Goal: Information Seeking & Learning: Learn about a topic

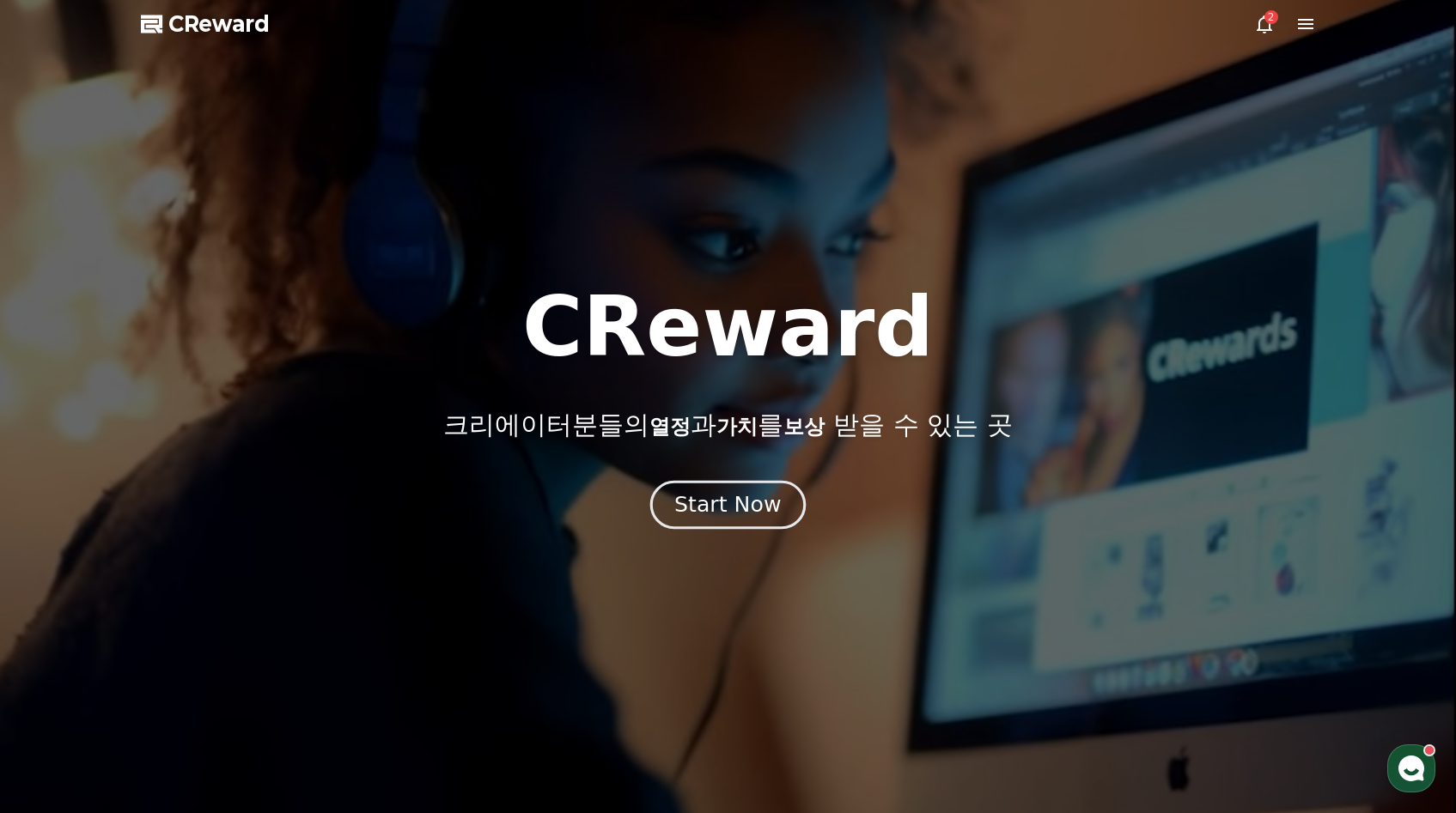
click at [761, 513] on div "Start Now" at bounding box center [728, 505] width 107 height 29
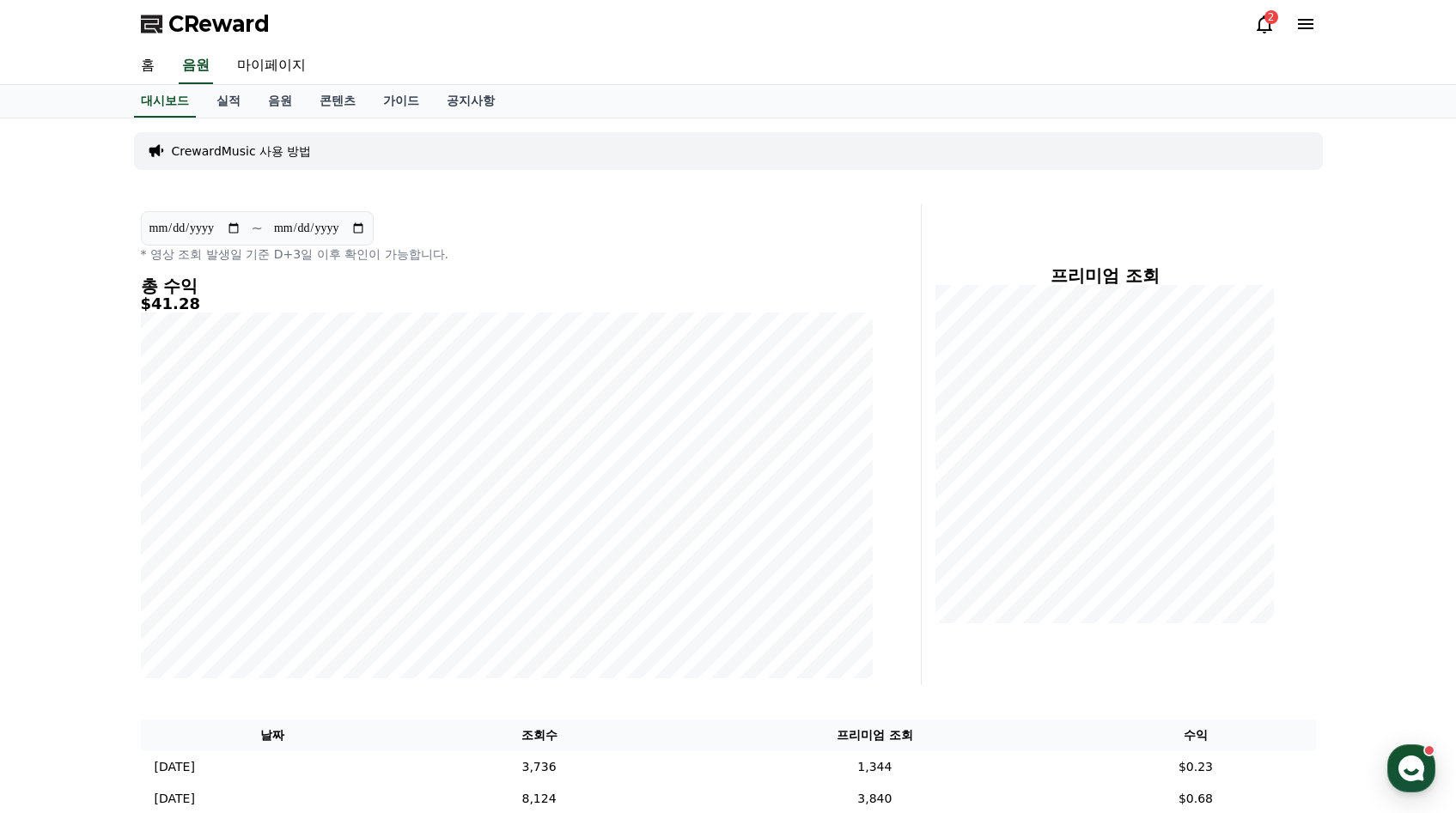
click at [1260, 21] on icon at bounding box center [1265, 24] width 16 height 18
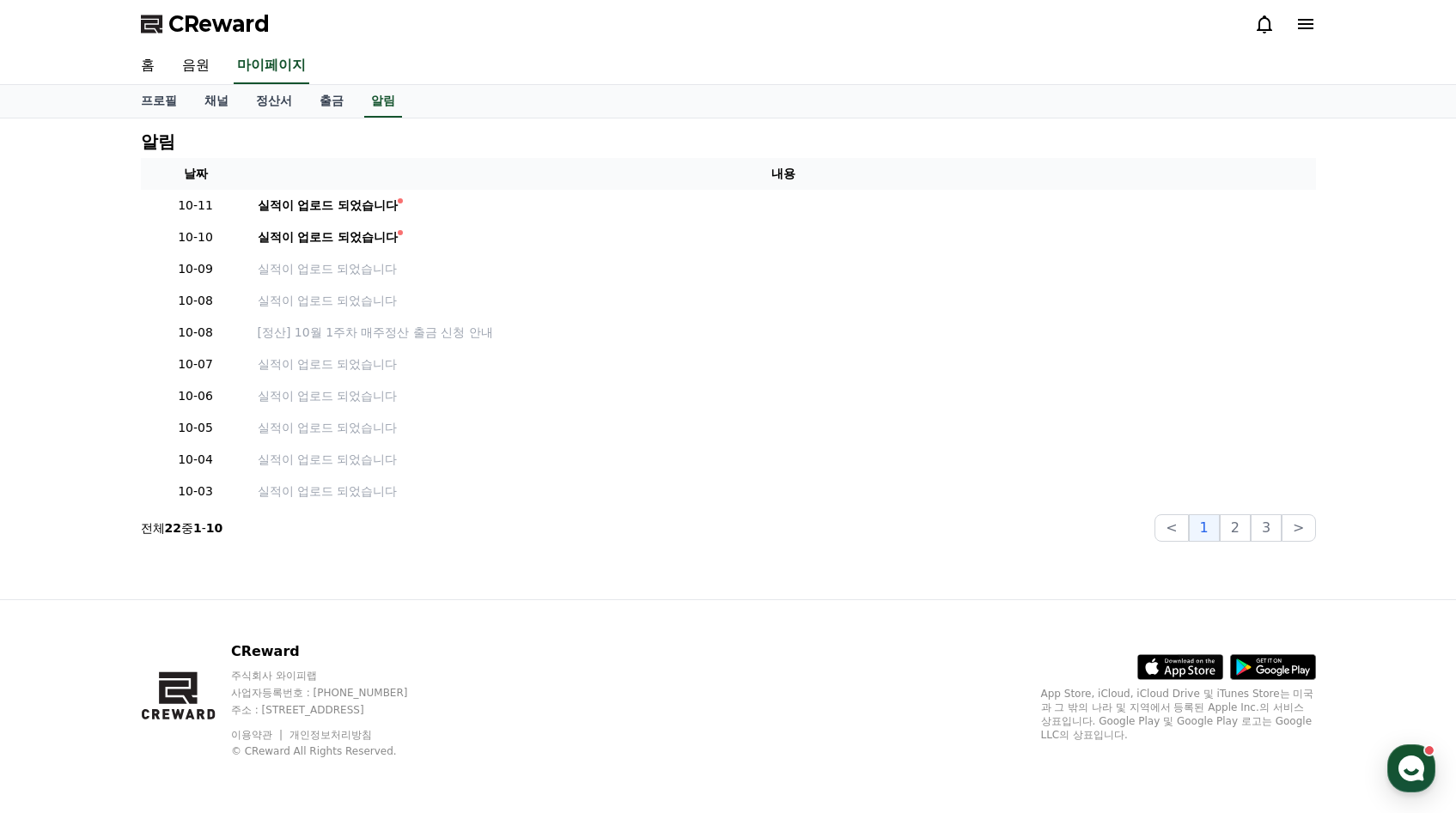
click at [1260, 21] on icon at bounding box center [1265, 24] width 16 height 18
click at [152, 73] on link "홈" at bounding box center [148, 66] width 41 height 36
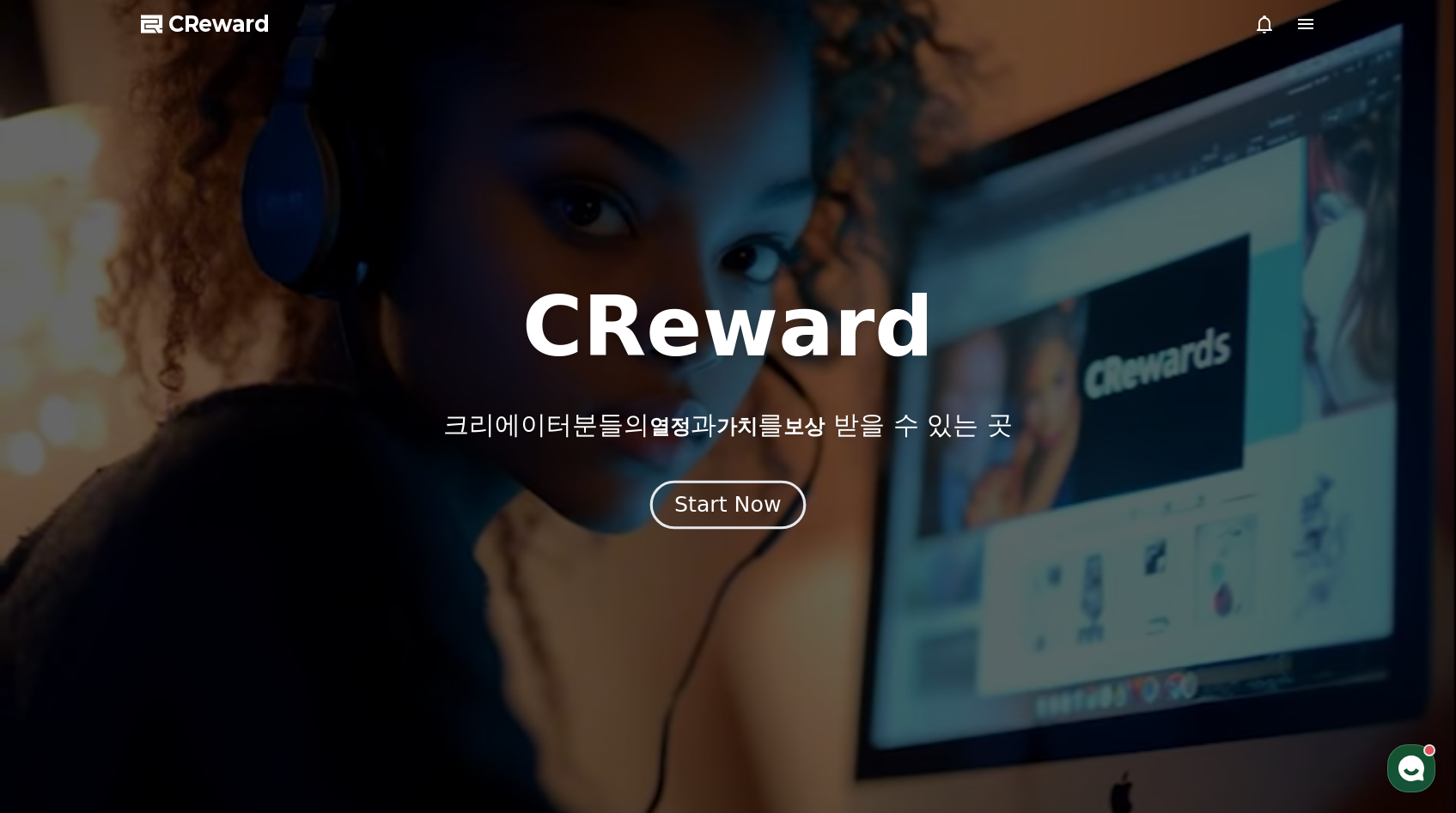
click at [753, 495] on div "Start Now" at bounding box center [728, 505] width 107 height 29
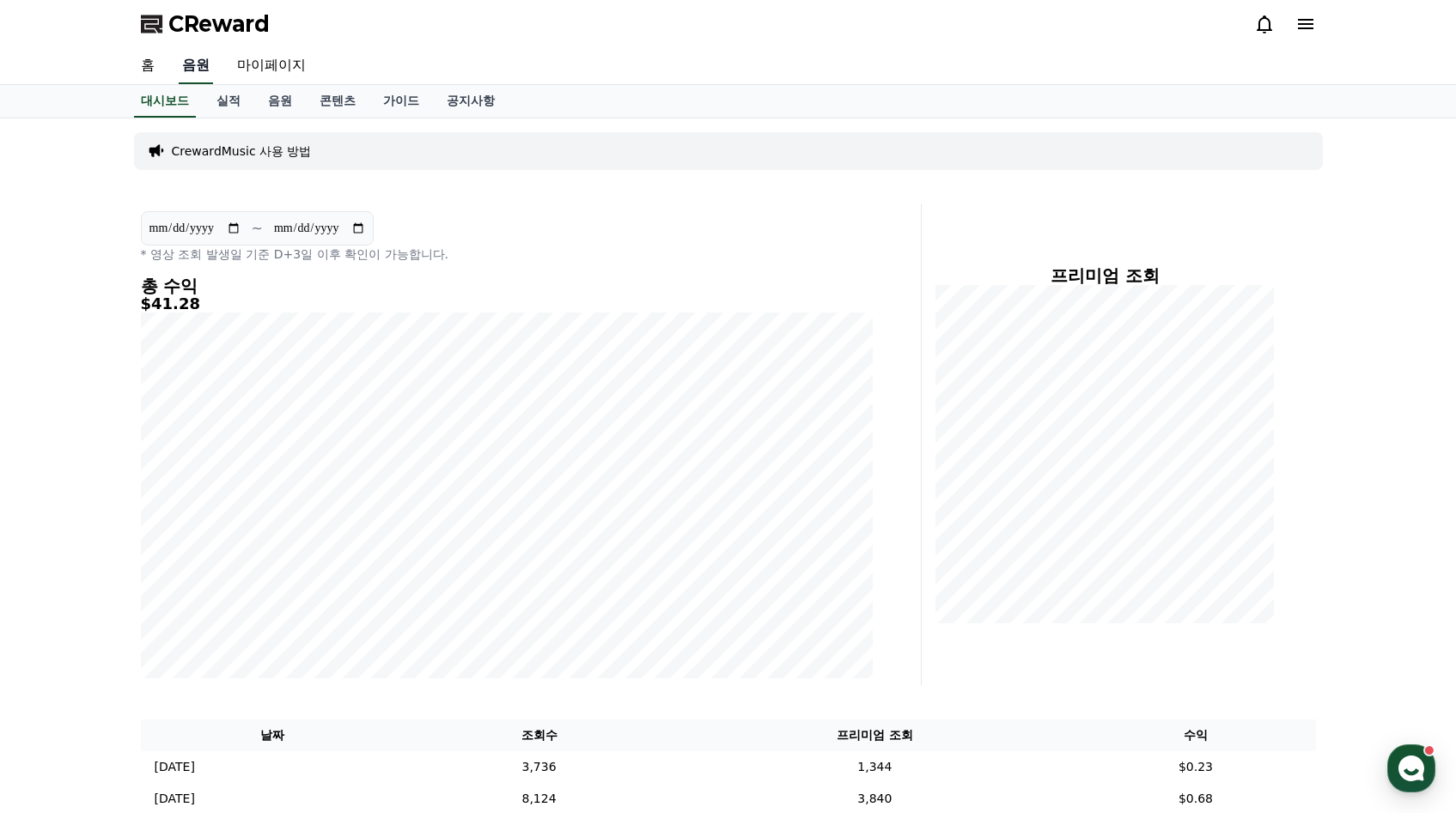
click at [189, 55] on link "음원" at bounding box center [196, 66] width 34 height 36
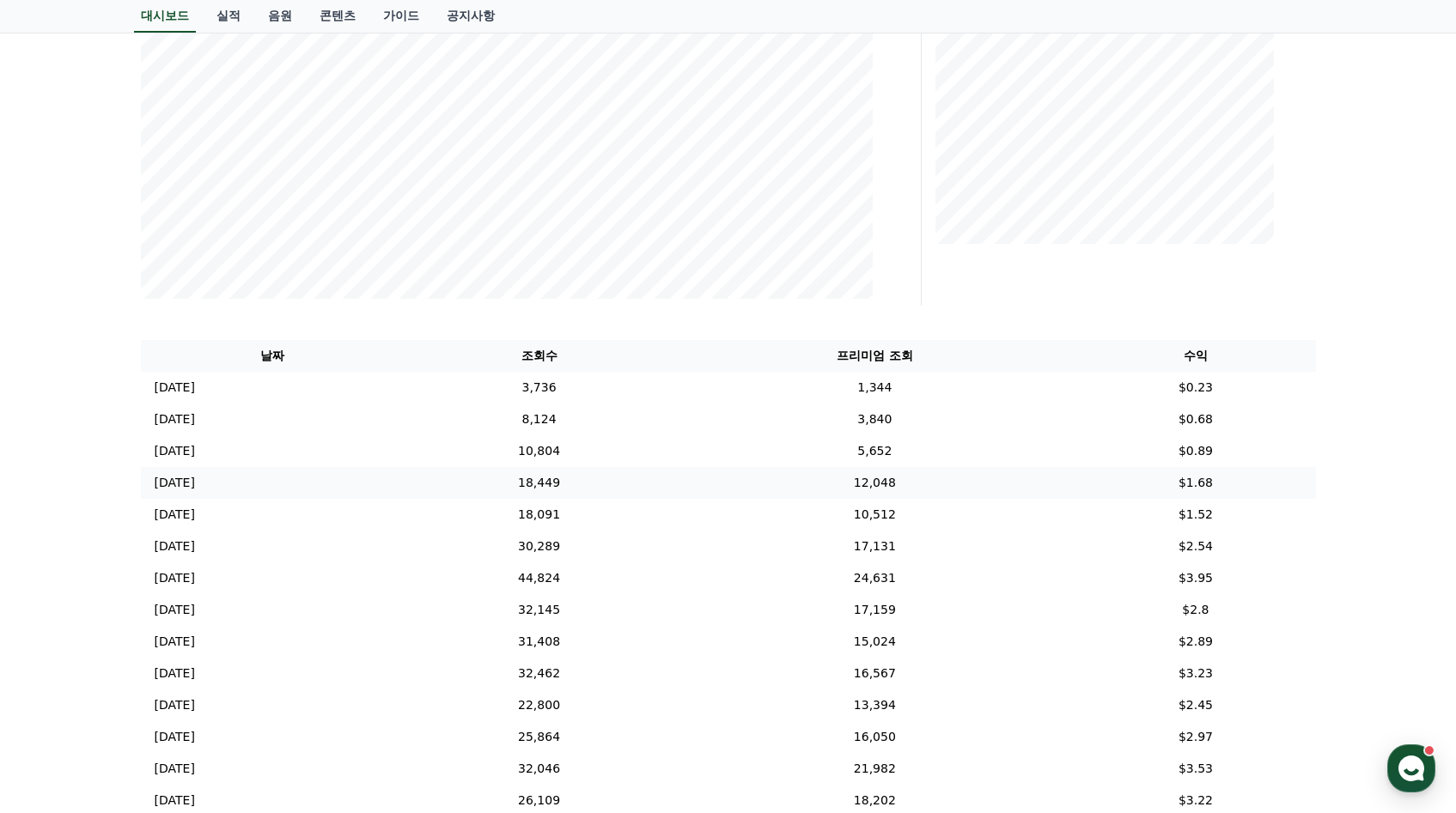
scroll to position [344, 0]
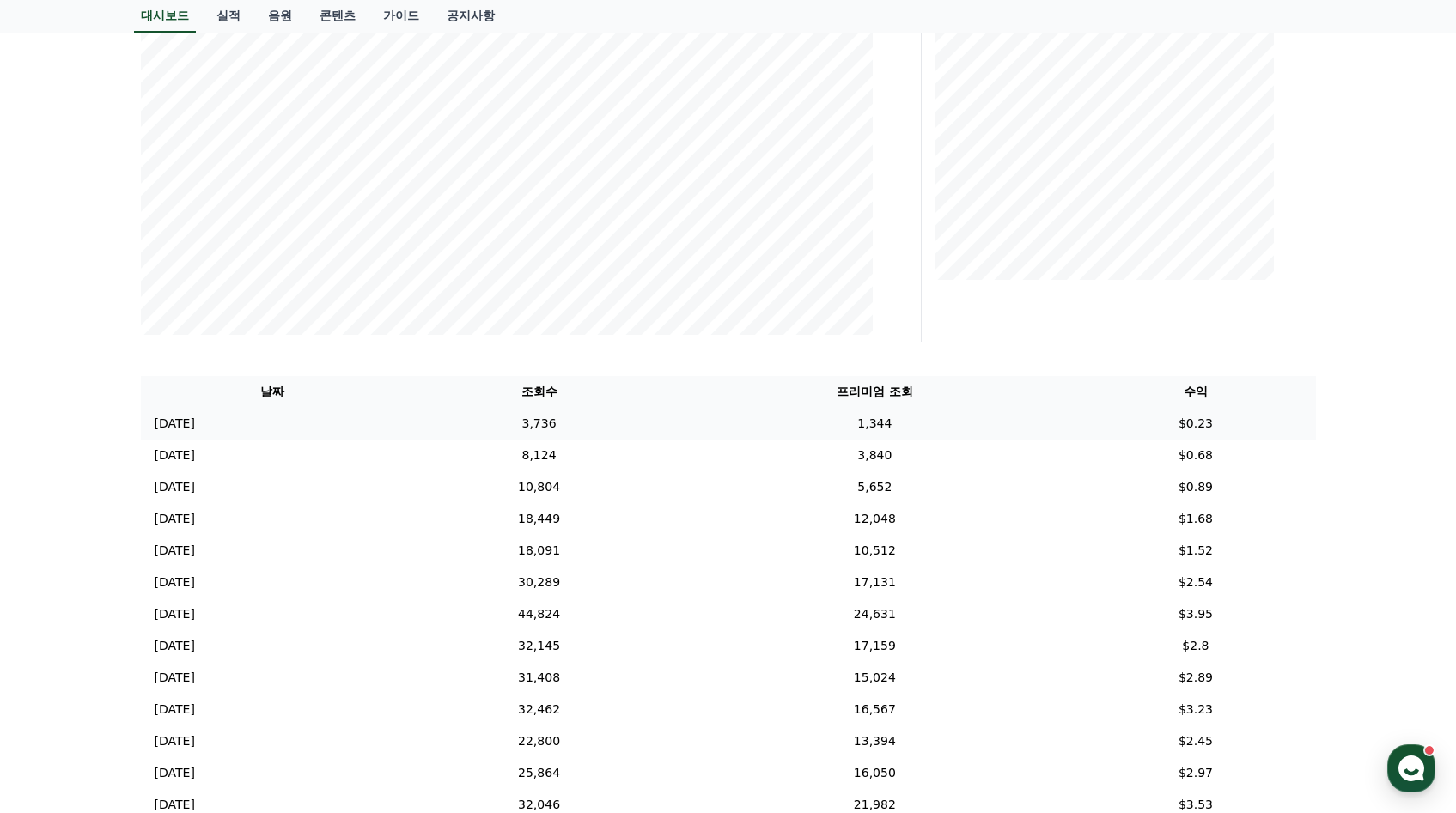
click at [604, 421] on td "3,736" at bounding box center [539, 424] width 270 height 32
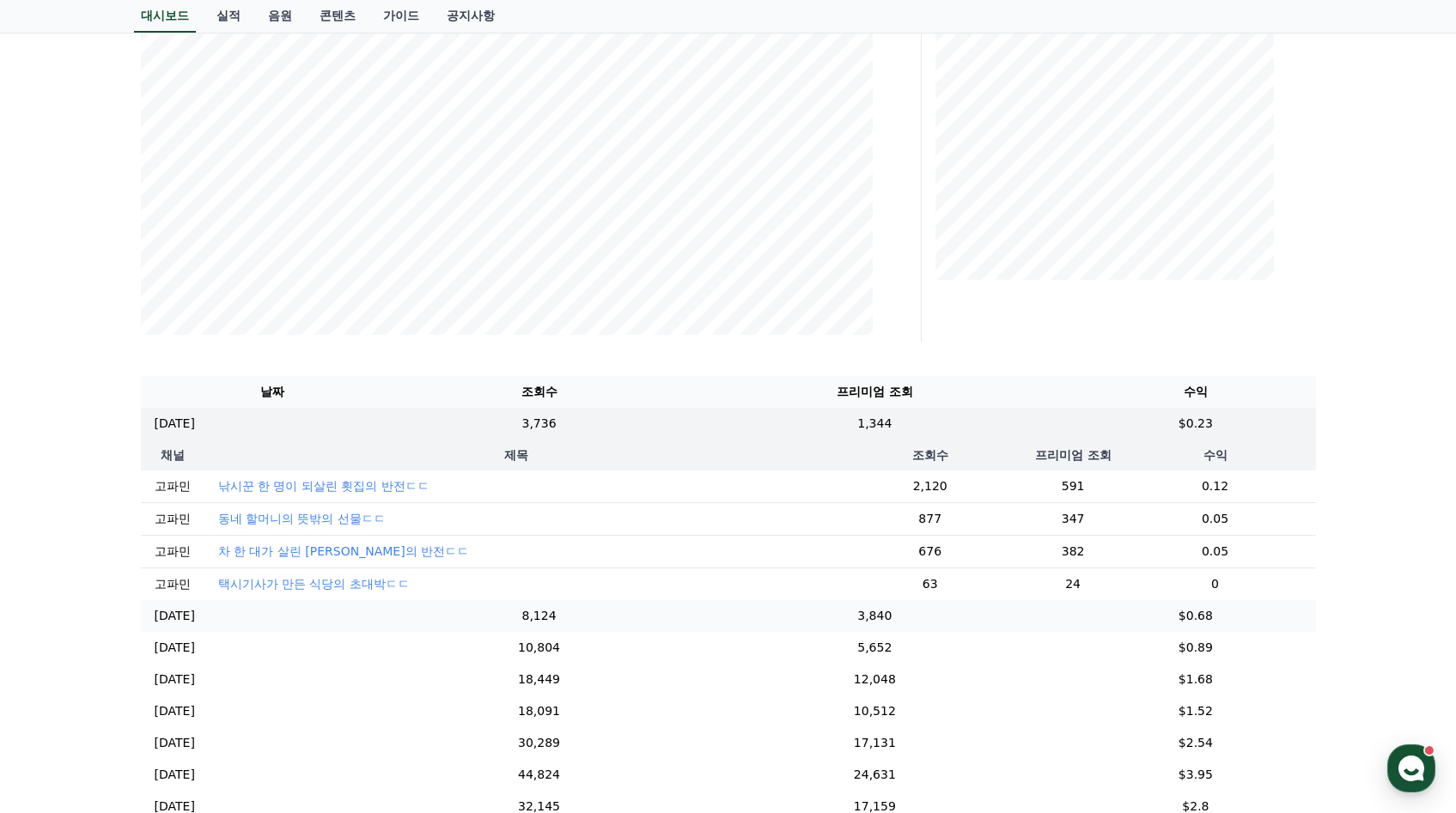
click at [605, 624] on td "8,124" at bounding box center [539, 616] width 270 height 32
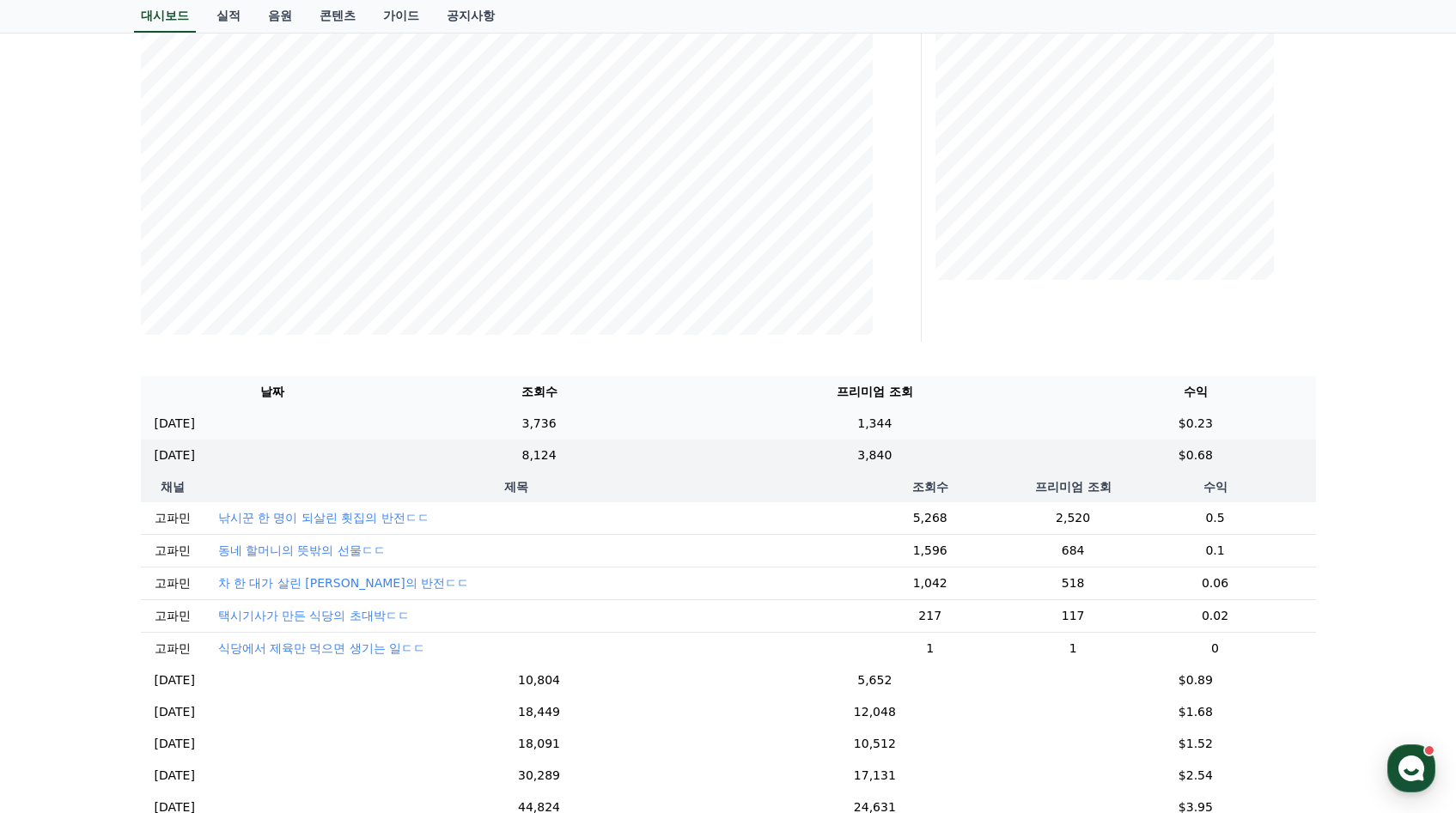
click at [600, 429] on td "3,736" at bounding box center [539, 424] width 270 height 32
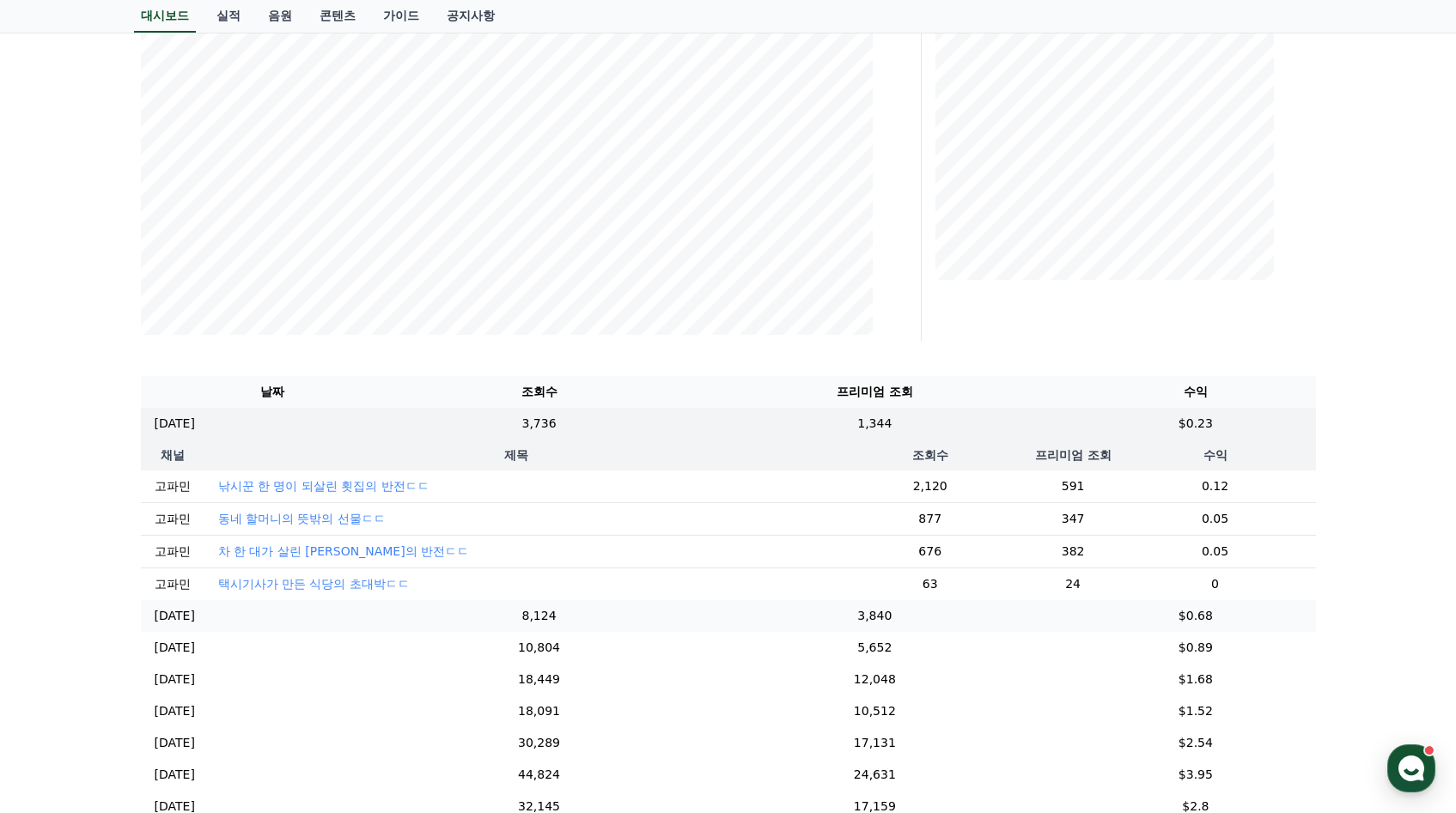
click at [597, 624] on td "8,124" at bounding box center [539, 616] width 270 height 32
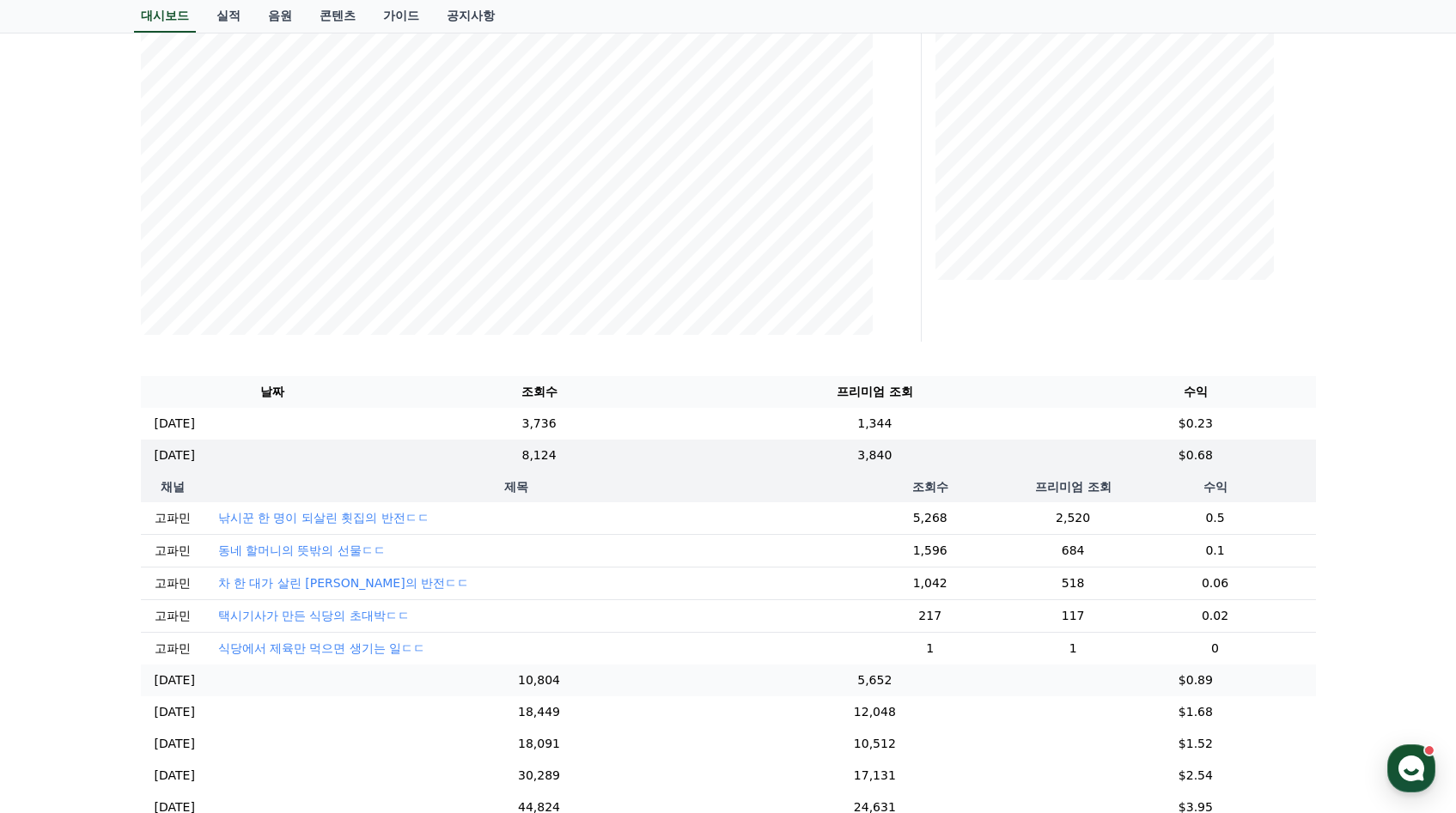
click at [601, 697] on td "10,804" at bounding box center [539, 680] width 270 height 32
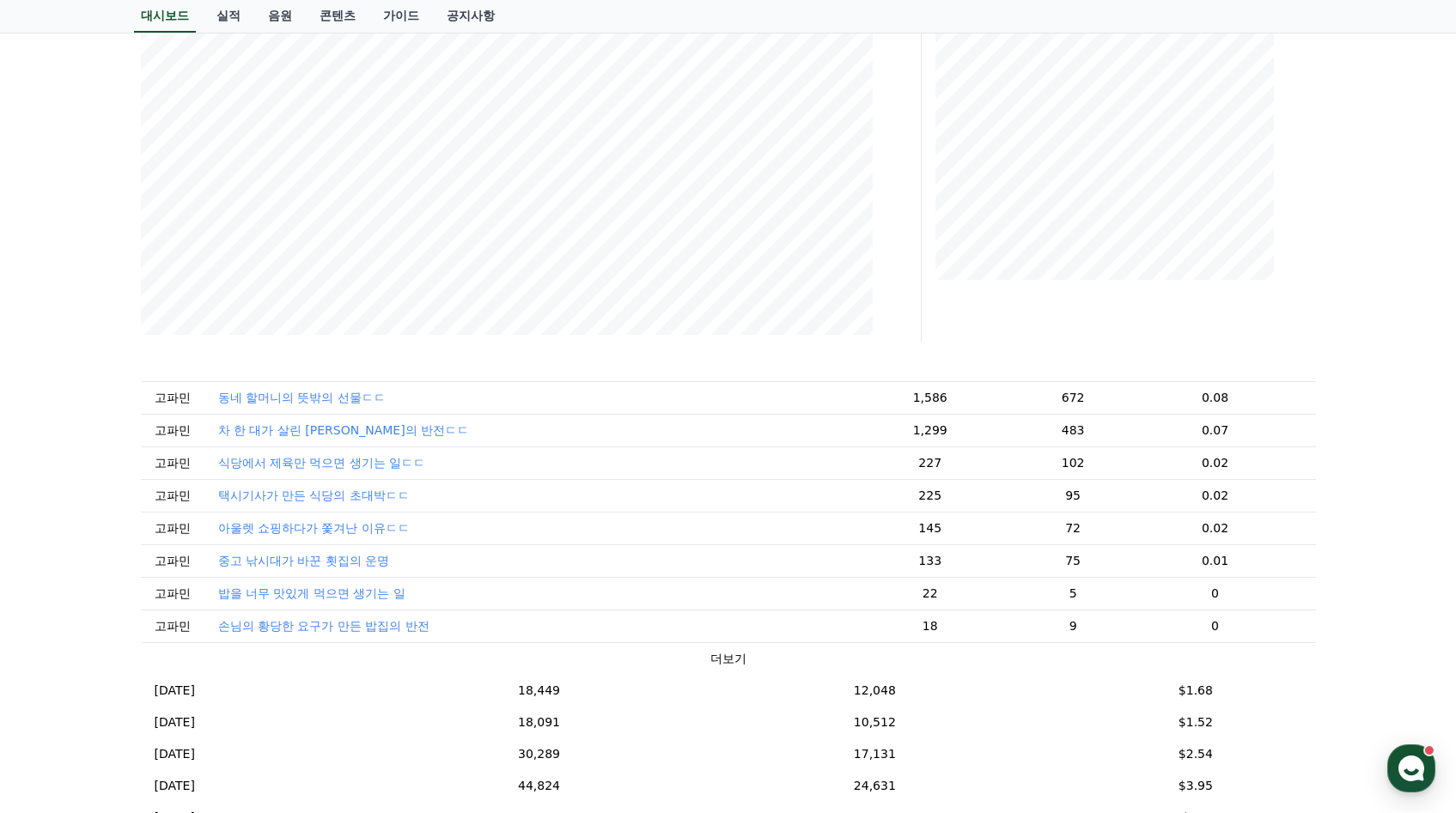
scroll to position [233, 0]
click at [628, 689] on td "18,449" at bounding box center [539, 688] width 270 height 32
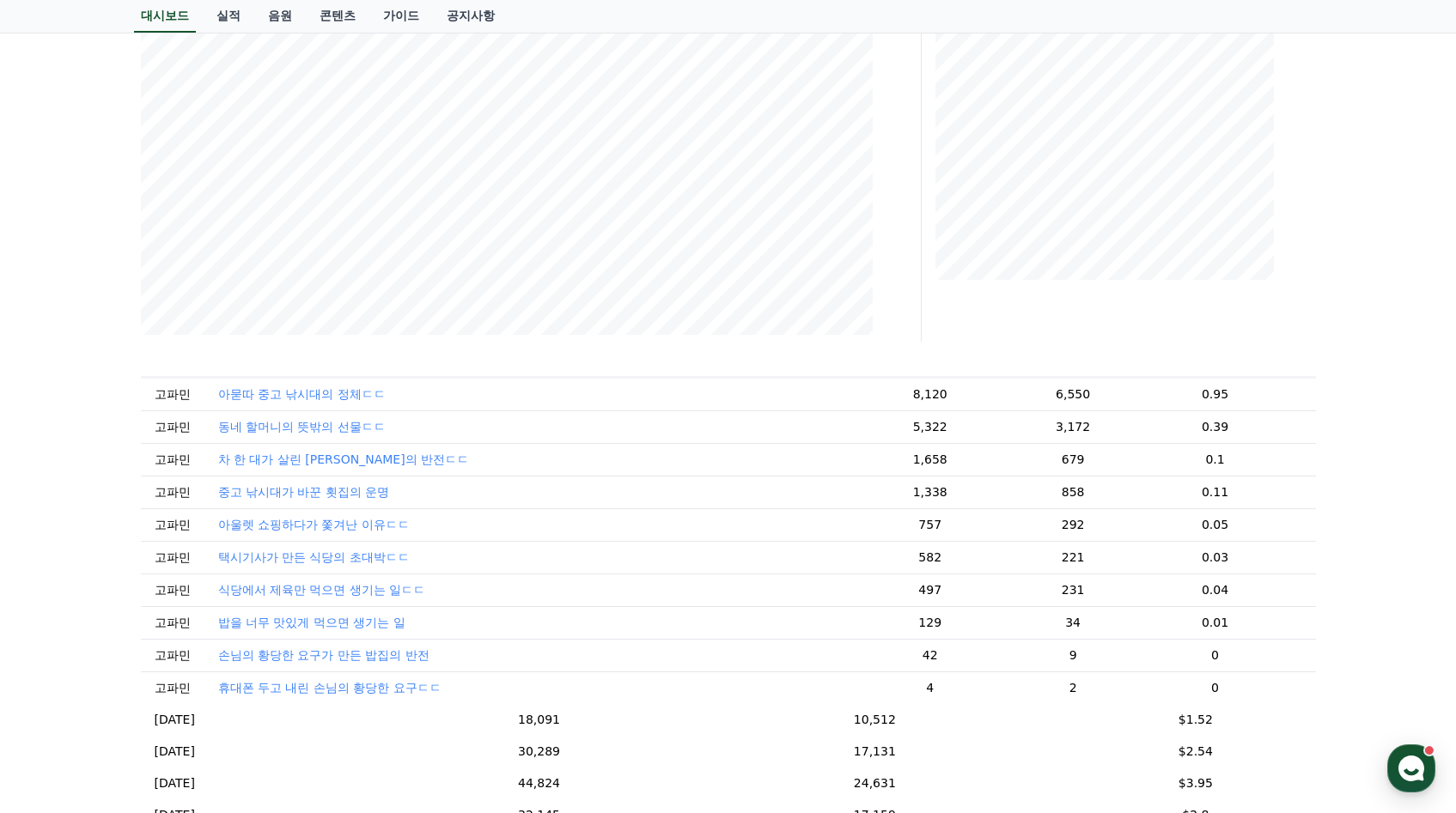
scroll to position [200, 0]
click at [1440, 664] on div "**********" at bounding box center [728, 469] width 1456 height 1387
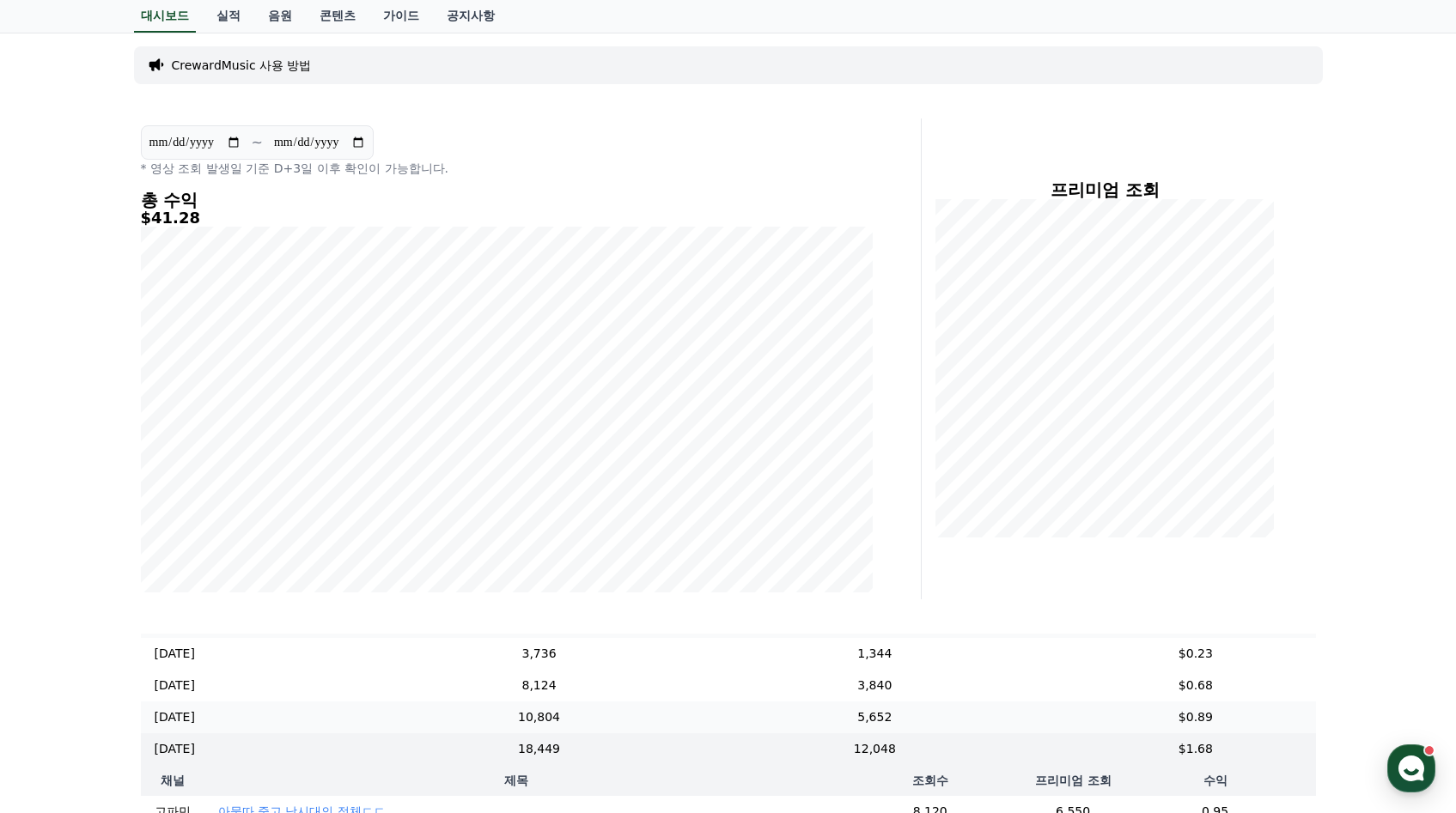
scroll to position [0, 0]
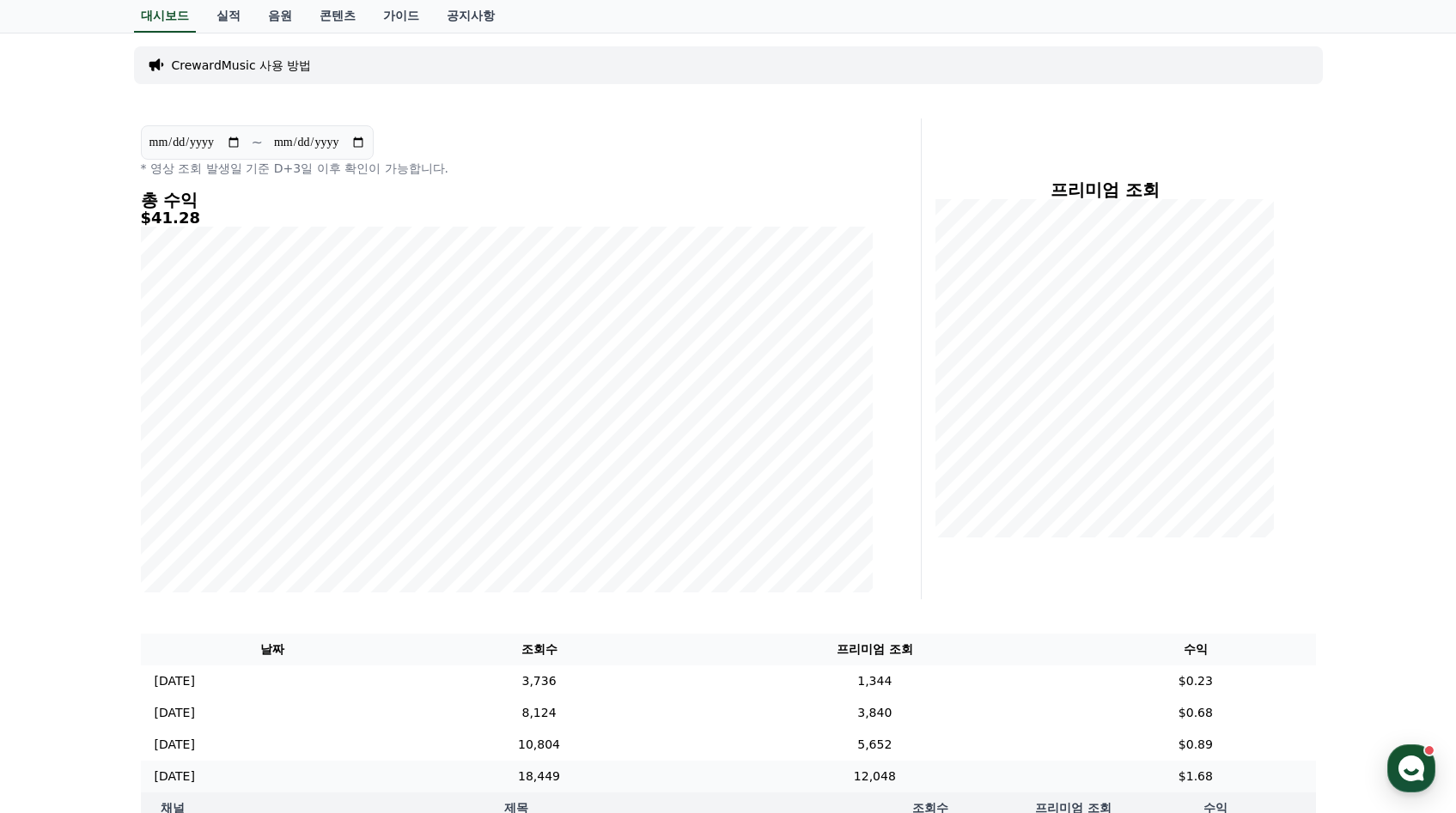
click at [195, 779] on p "[DATE]" at bounding box center [174, 776] width 40 height 18
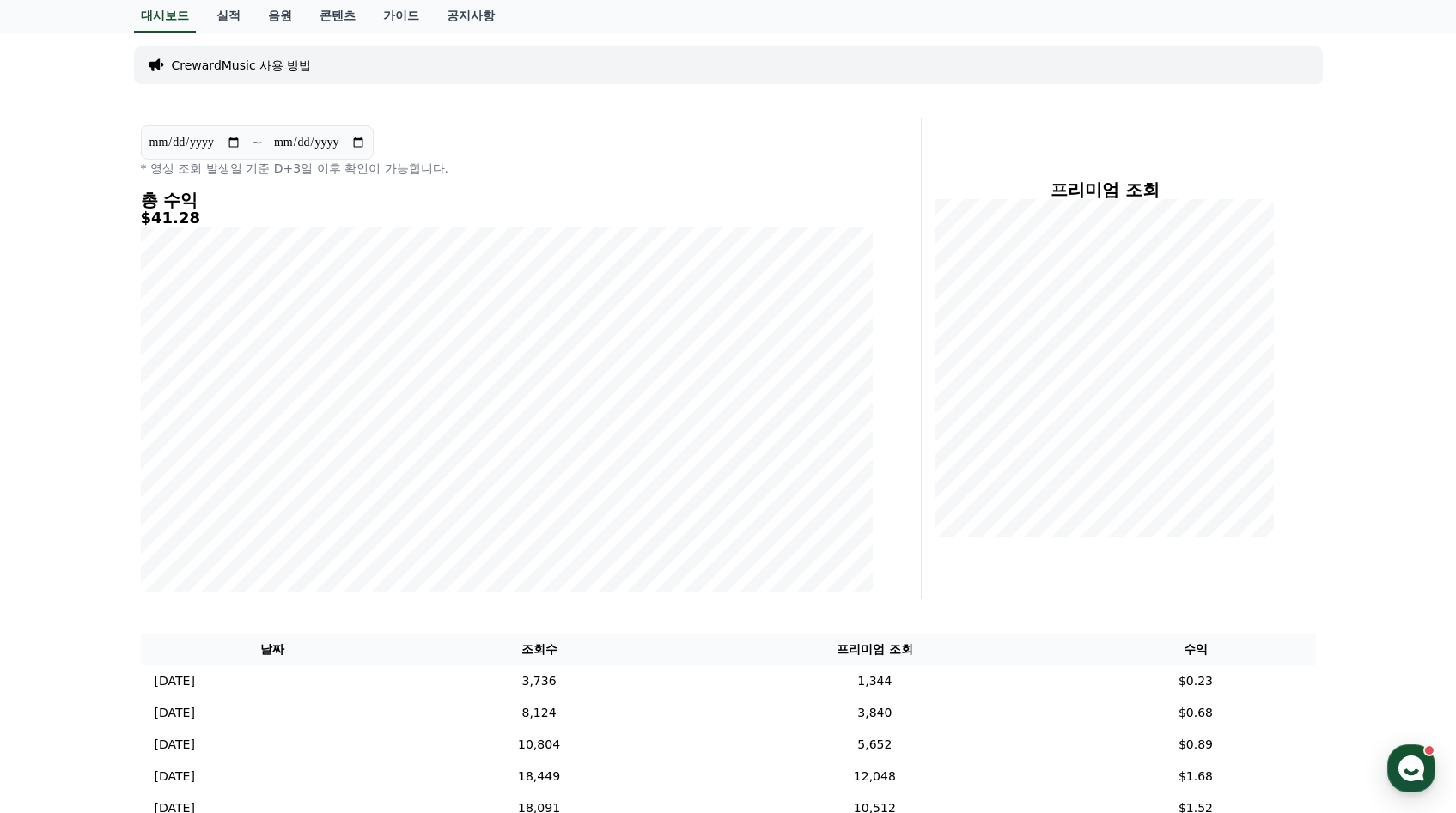
click at [105, 730] on div "**********" at bounding box center [728, 642] width 1456 height 1219
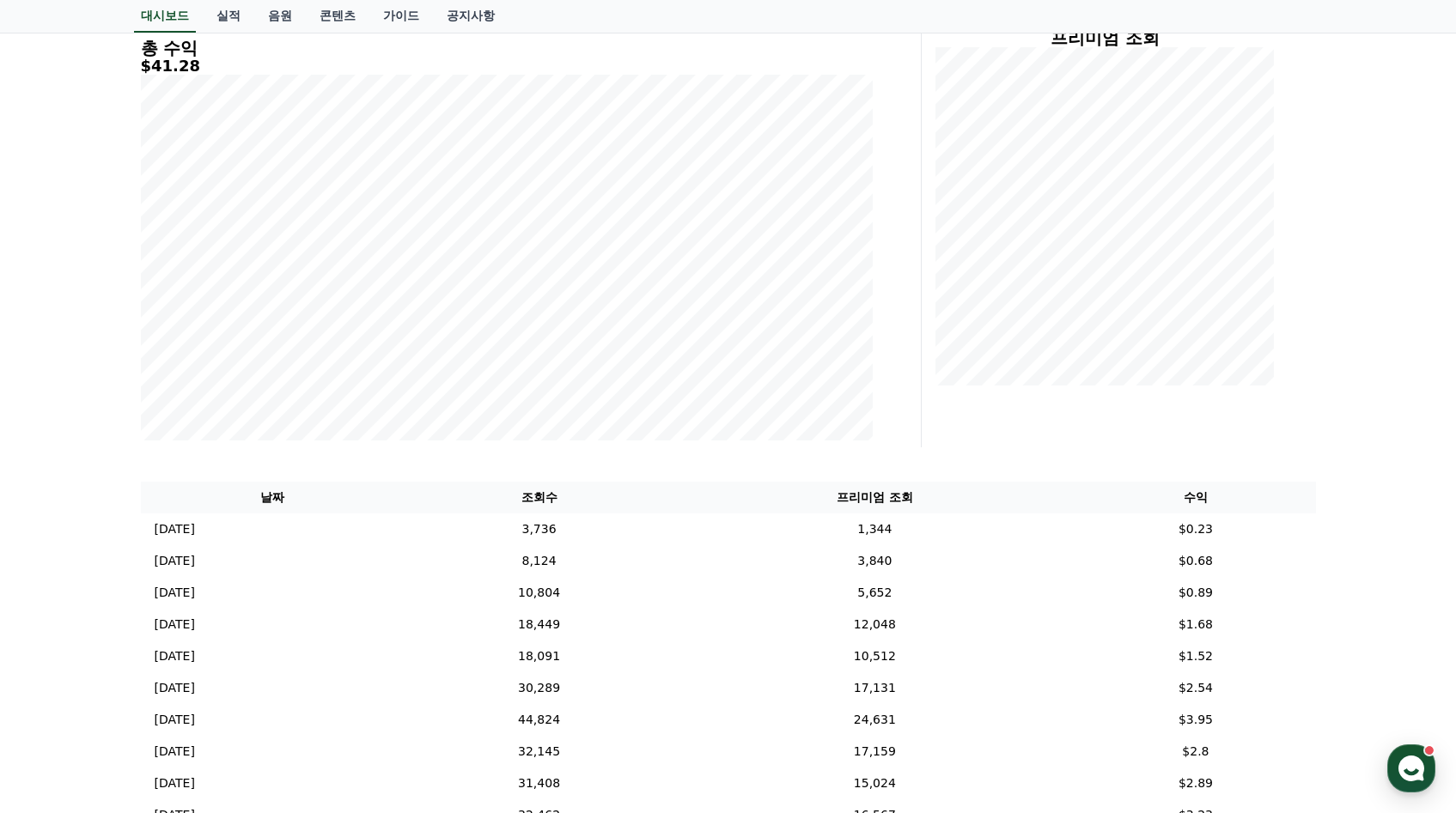
scroll to position [258, 0]
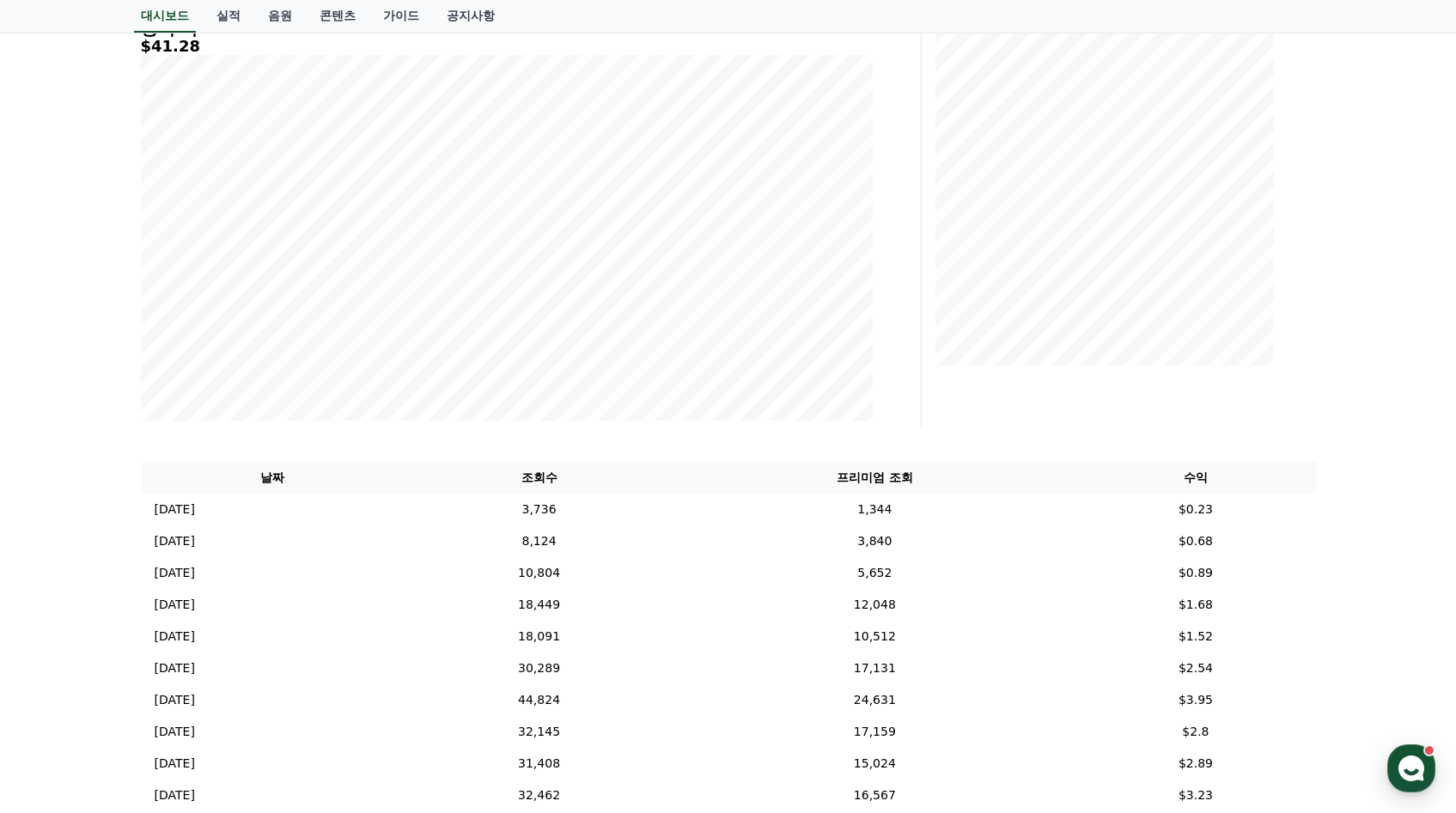
click at [1416, 496] on div "**********" at bounding box center [728, 469] width 1456 height 1219
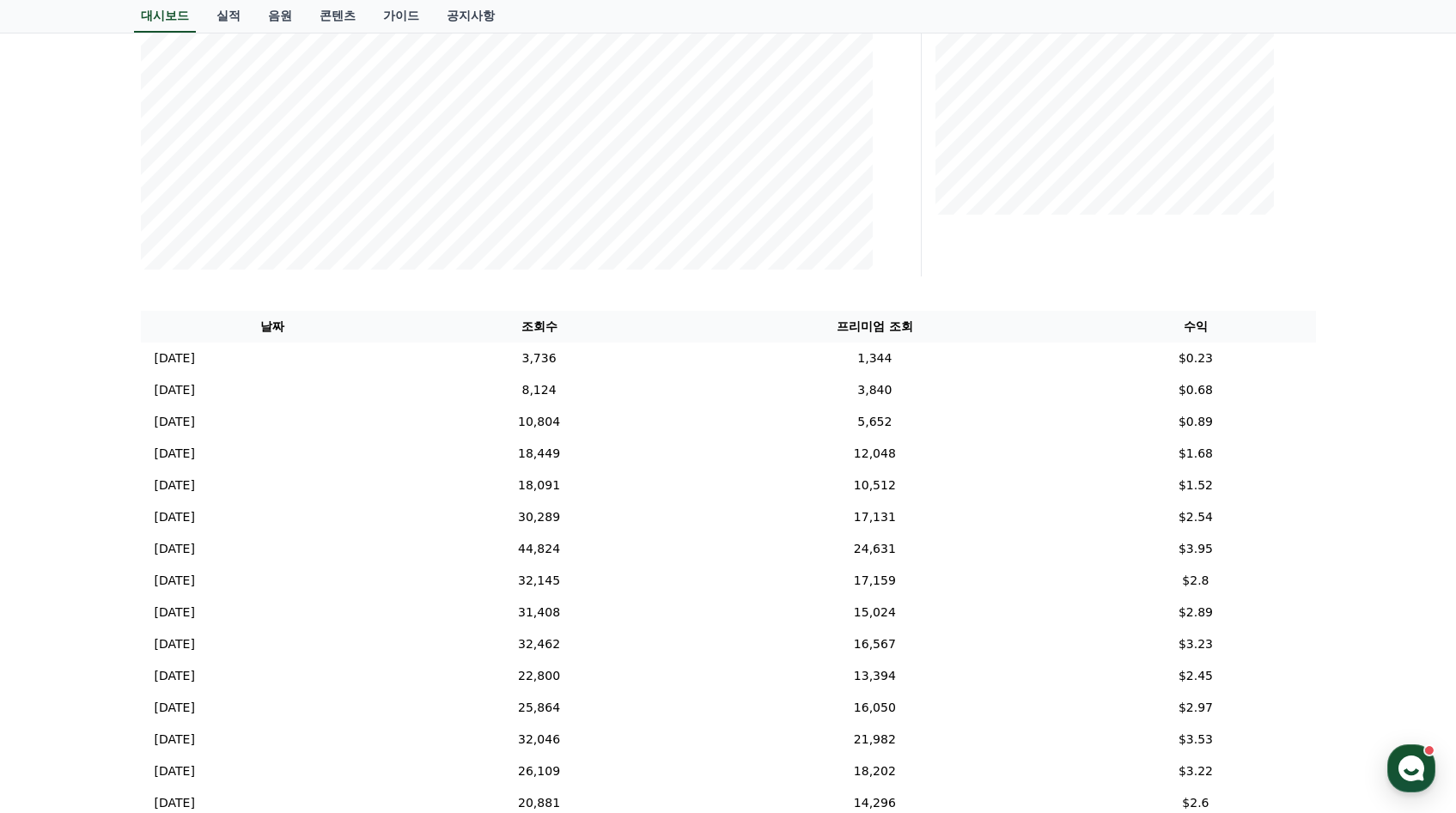
scroll to position [429, 0]
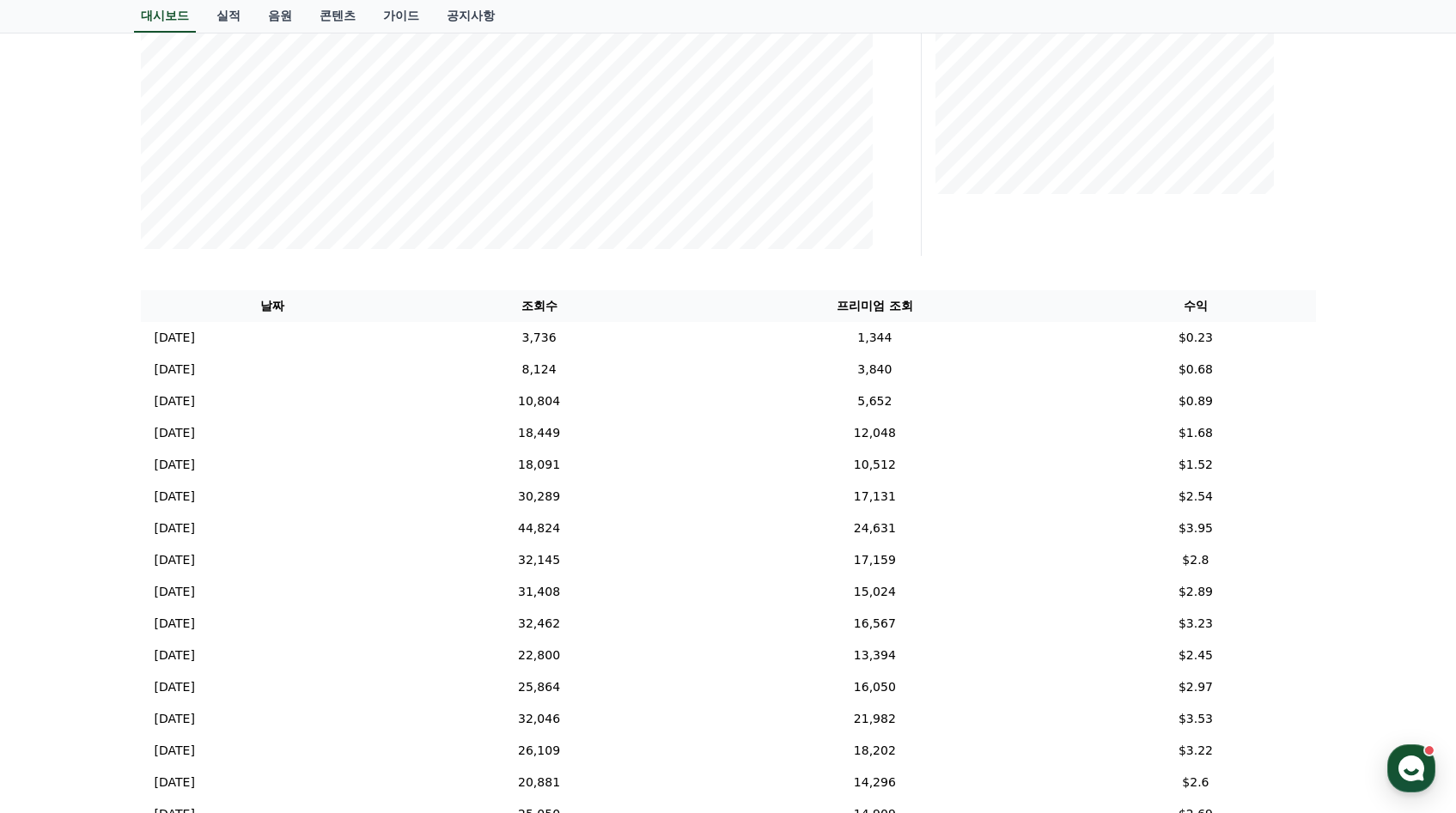
click at [1403, 515] on div "**********" at bounding box center [728, 298] width 1456 height 1219
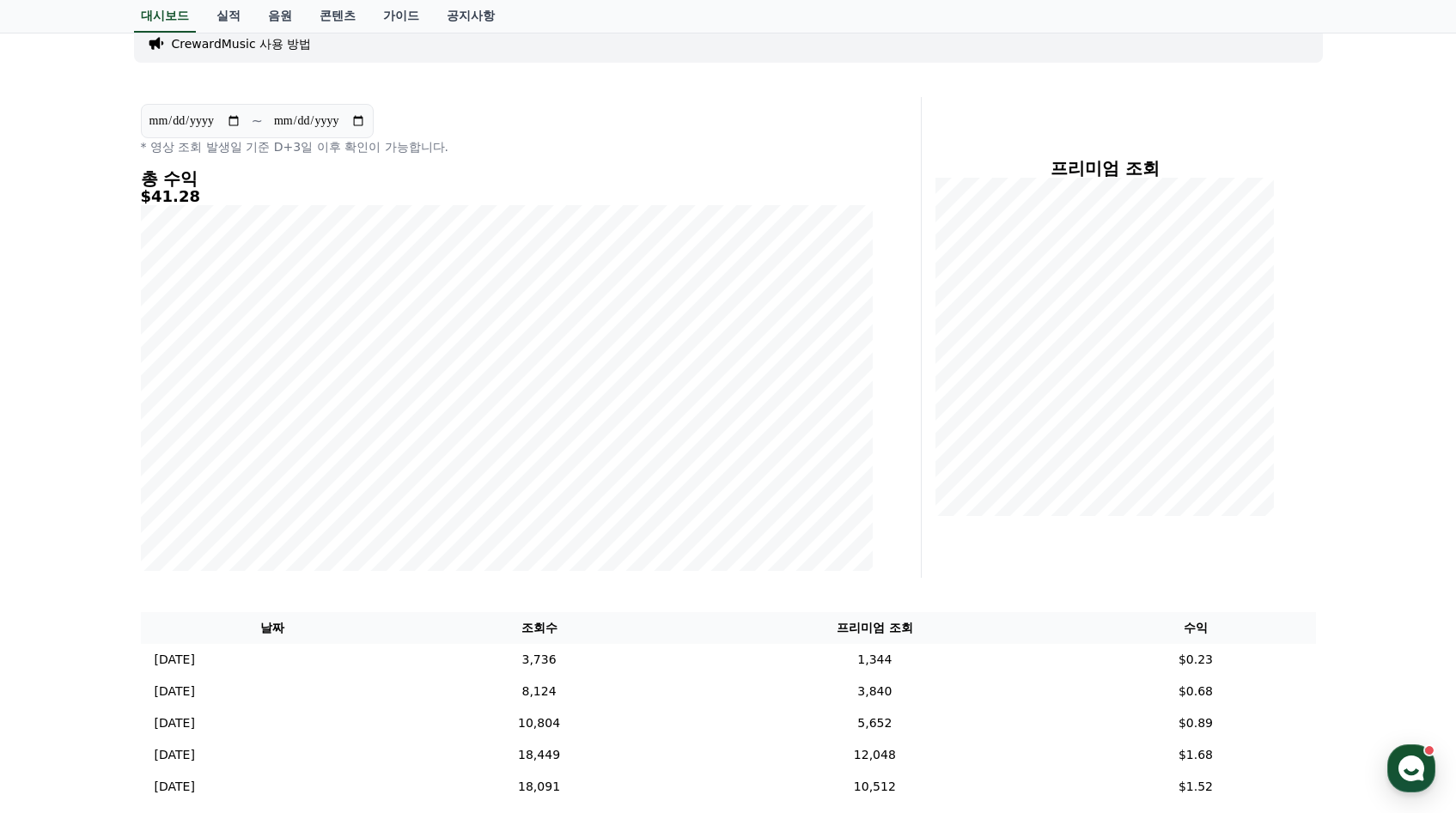
scroll to position [51, 0]
